Goal: Transaction & Acquisition: Purchase product/service

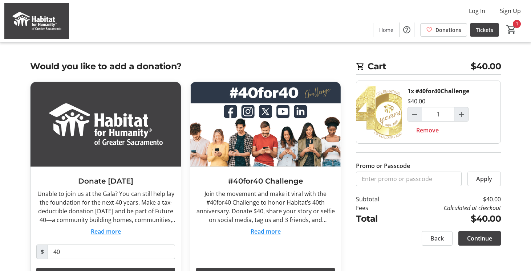
click at [268, 236] on button "Read more" at bounding box center [266, 231] width 30 height 9
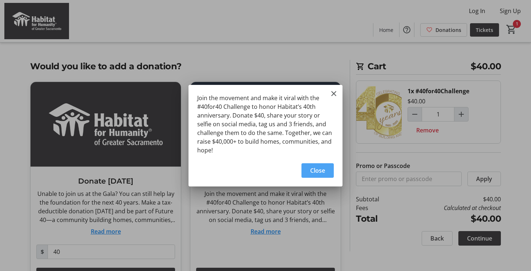
click at [311, 169] on span "Close" at bounding box center [317, 170] width 15 height 9
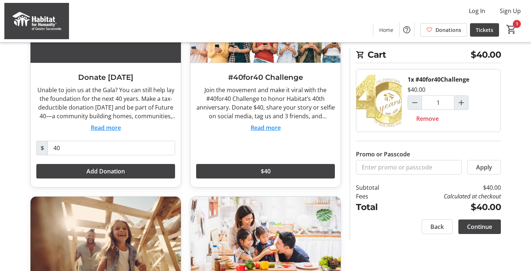
scroll to position [126, 0]
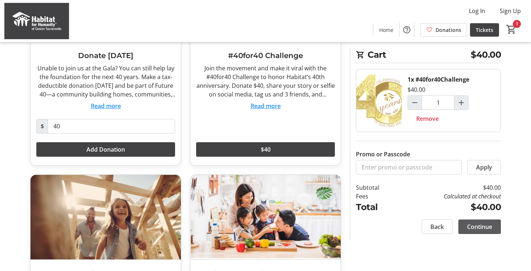
click at [485, 231] on span at bounding box center [479, 226] width 42 height 17
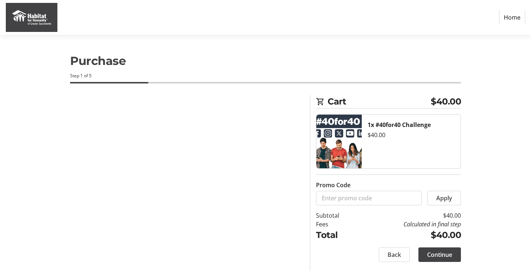
select select "US"
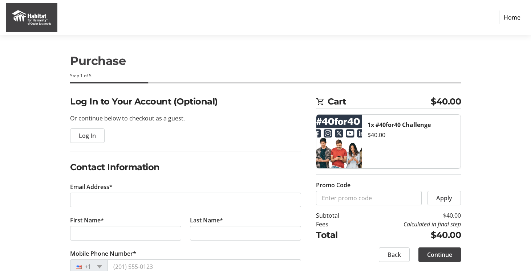
click at [105, 11] on nav "Home" at bounding box center [265, 17] width 531 height 35
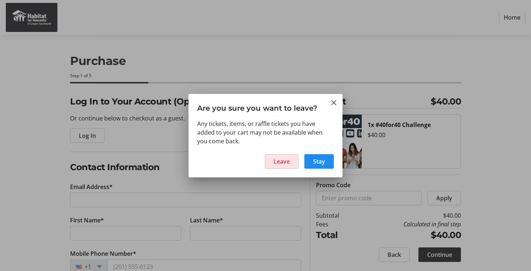
click at [295, 164] on span at bounding box center [281, 161] width 33 height 17
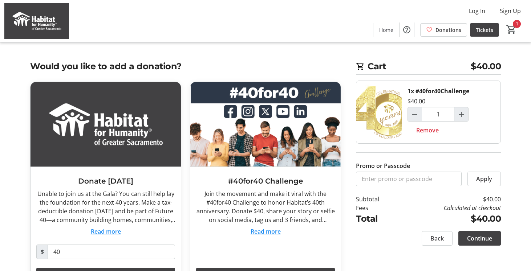
click at [249, 20] on div "Log In Sign Up Home Donations Tickets 1" at bounding box center [265, 21] width 531 height 42
